Goal: Obtain resource: Obtain resource

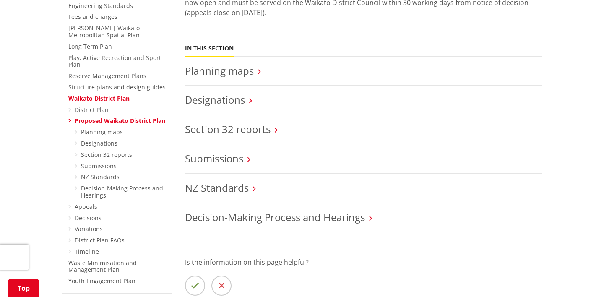
scroll to position [275, 0]
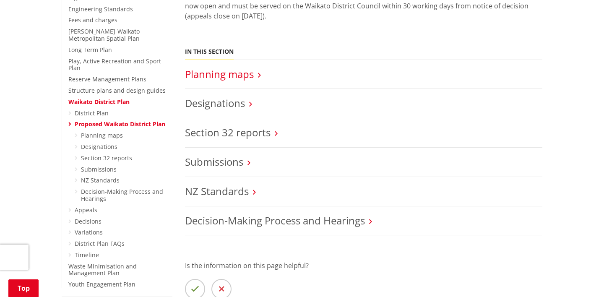
click at [228, 76] on link "Planning maps" at bounding box center [219, 74] width 69 height 14
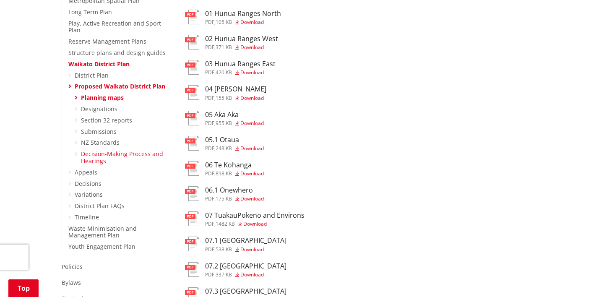
scroll to position [313, 0]
click at [89, 190] on link "Variations" at bounding box center [89, 194] width 28 height 8
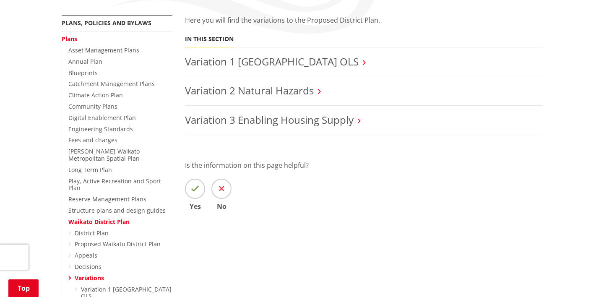
scroll to position [156, 0]
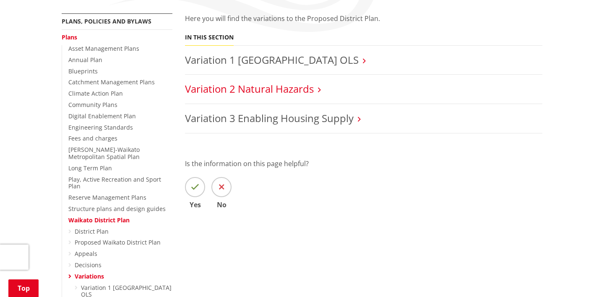
click at [277, 88] on link "Variation 2 Natural Hazards" at bounding box center [249, 89] width 129 height 14
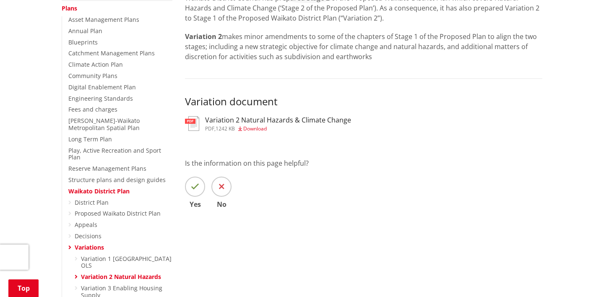
scroll to position [186, 0]
click at [262, 118] on h3 "Variation 2 Natural Hazards & Climate Change" at bounding box center [278, 120] width 146 height 8
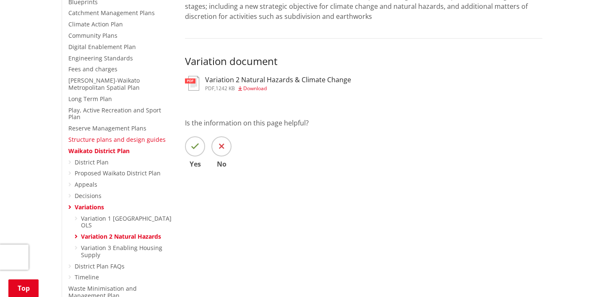
scroll to position [229, 0]
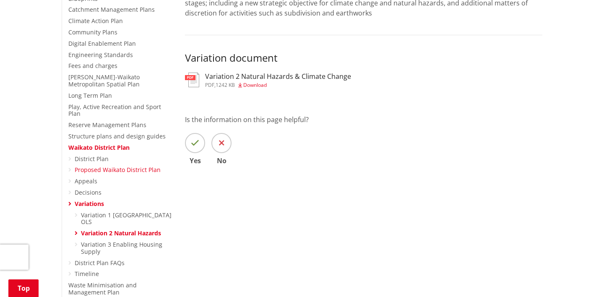
click at [98, 166] on link "Proposed Waikato District Plan" at bounding box center [118, 170] width 86 height 8
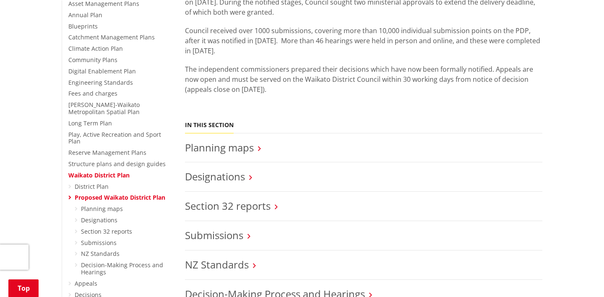
scroll to position [203, 0]
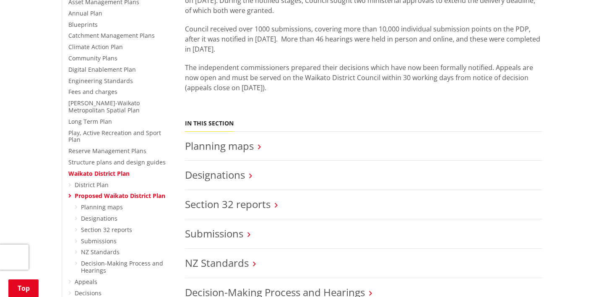
click at [103, 227] on ul "Planning maps Designations Section 32 reports Submissions NZ Standards Decision…" at bounding box center [124, 239] width 98 height 71
click at [255, 201] on link "Section 32 reports" at bounding box center [228, 204] width 86 height 14
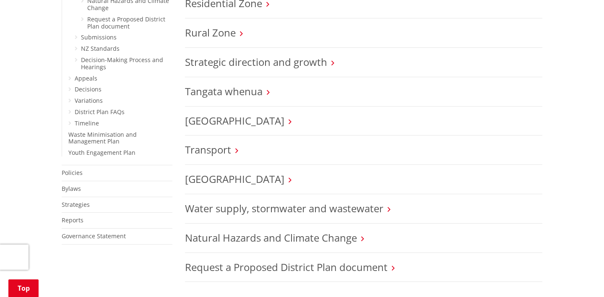
scroll to position [770, 0]
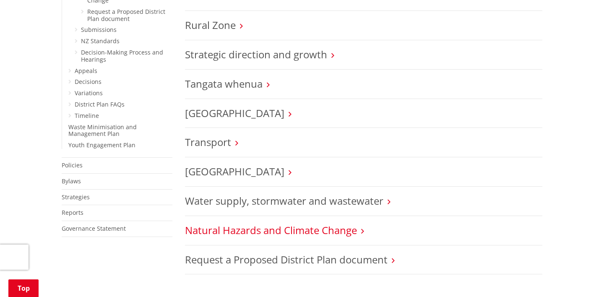
click at [272, 233] on link "Natural Hazards and Climate Change" at bounding box center [271, 230] width 172 height 14
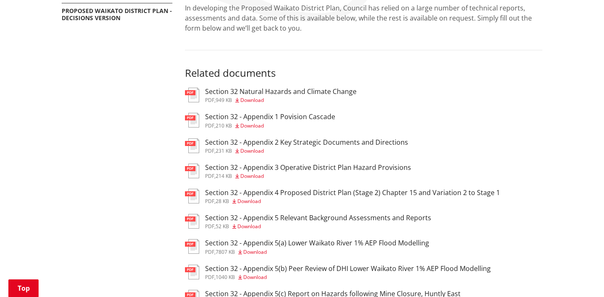
scroll to position [170, 0]
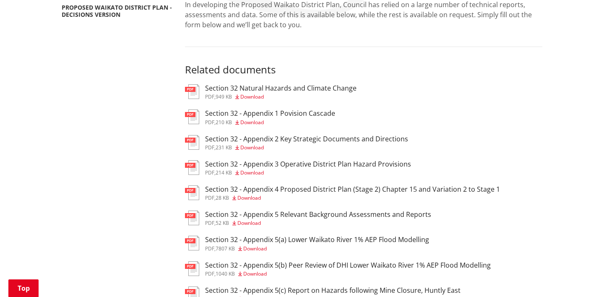
click at [257, 199] on span "Download" at bounding box center [250, 197] width 24 height 7
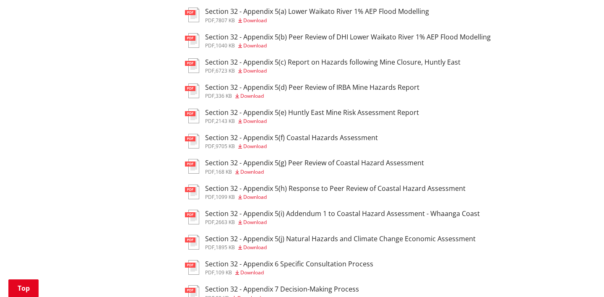
scroll to position [400, 0]
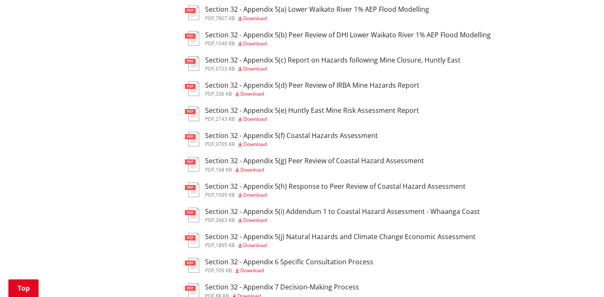
click at [264, 197] on span "Download" at bounding box center [255, 194] width 24 height 7
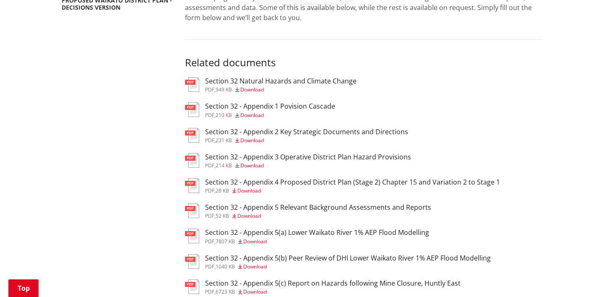
scroll to position [176, 0]
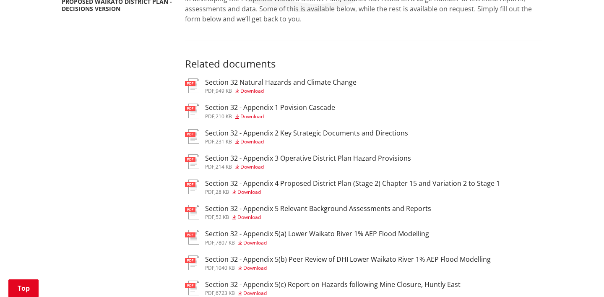
click at [299, 107] on h3 "Section 32 - Appendix 1 Povision Cascade" at bounding box center [270, 108] width 130 height 8
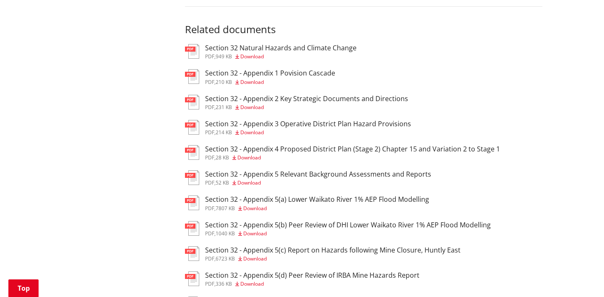
scroll to position [211, 0]
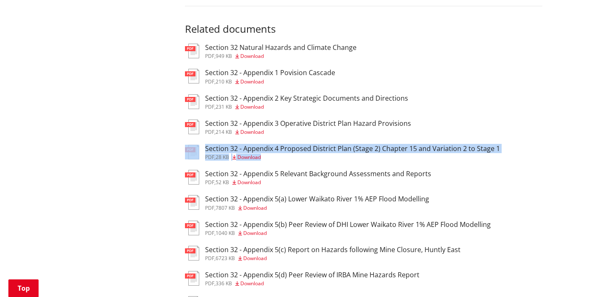
click at [285, 171] on h3 "Section 32 - Appendix 5 Relevant Background Assessments and Reports" at bounding box center [318, 174] width 226 height 8
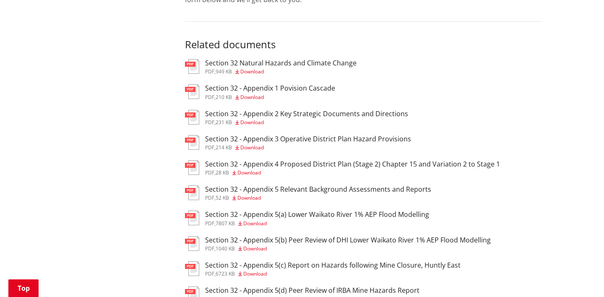
scroll to position [194, 0]
click at [291, 63] on h3 "Section 32 Natural Hazards and Climate Change" at bounding box center [281, 64] width 152 height 8
